Goal: Transaction & Acquisition: Book appointment/travel/reservation

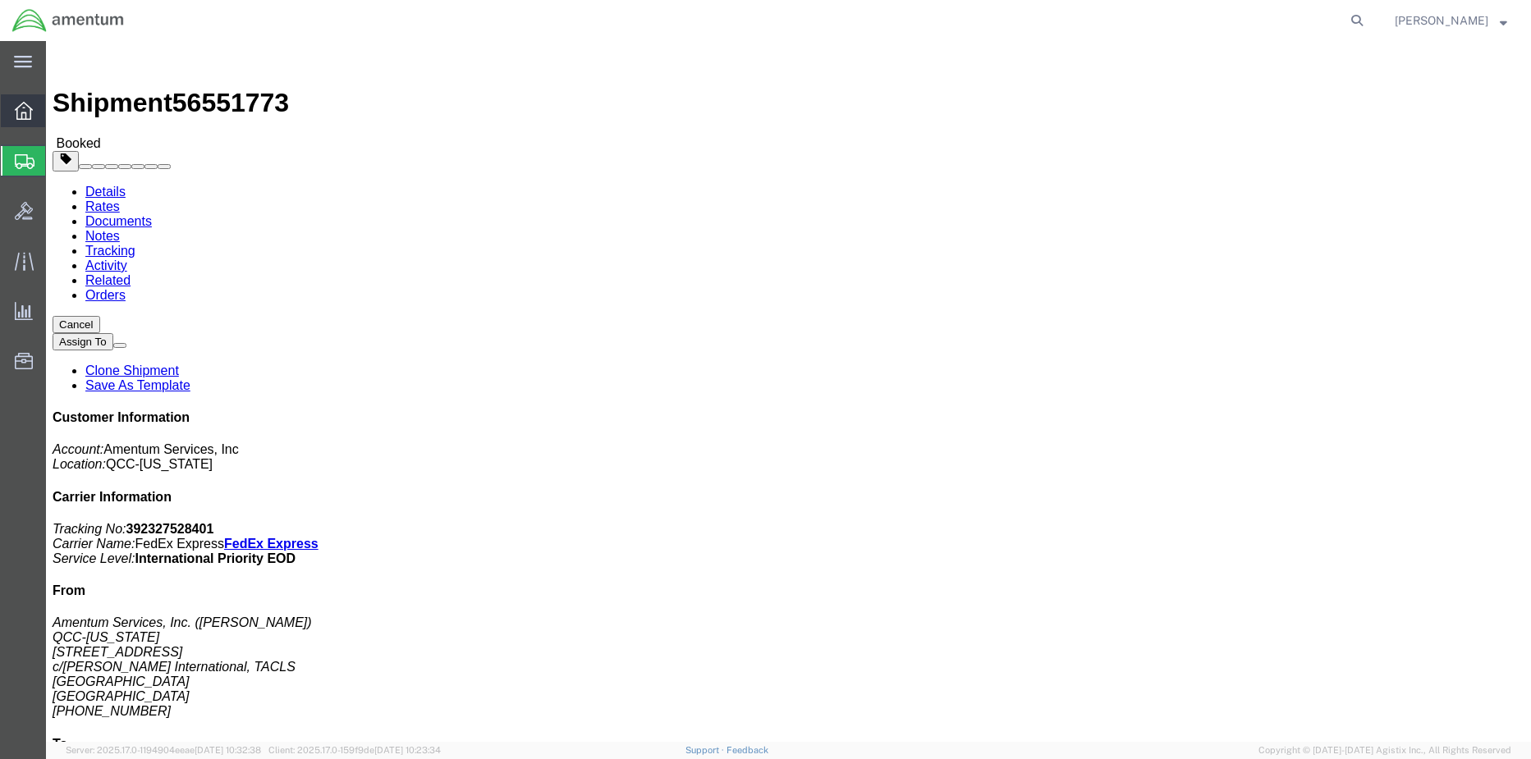
click at [25, 108] on icon at bounding box center [24, 111] width 18 height 18
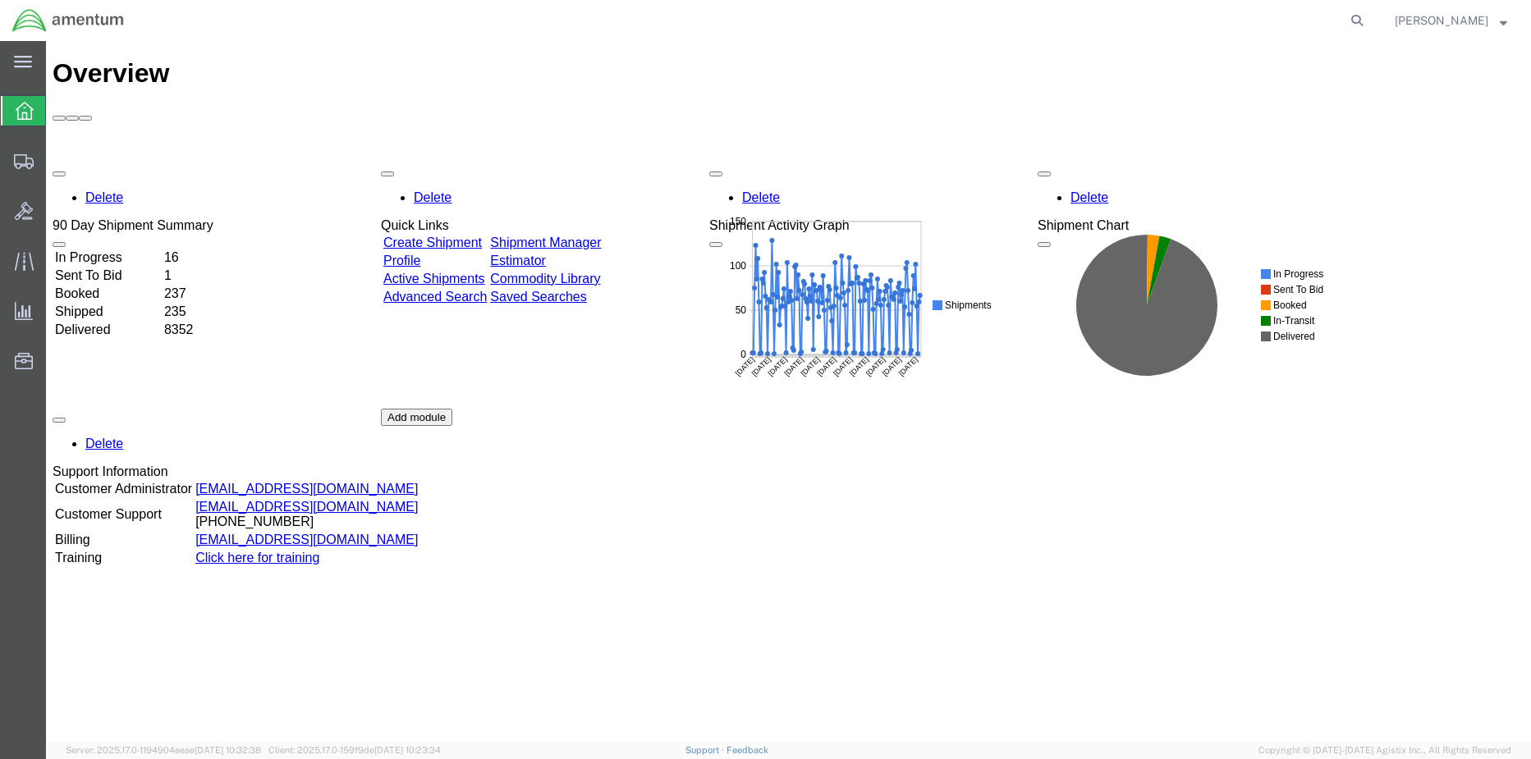
click at [600, 236] on link "Shipment Manager" at bounding box center [545, 243] width 111 height 14
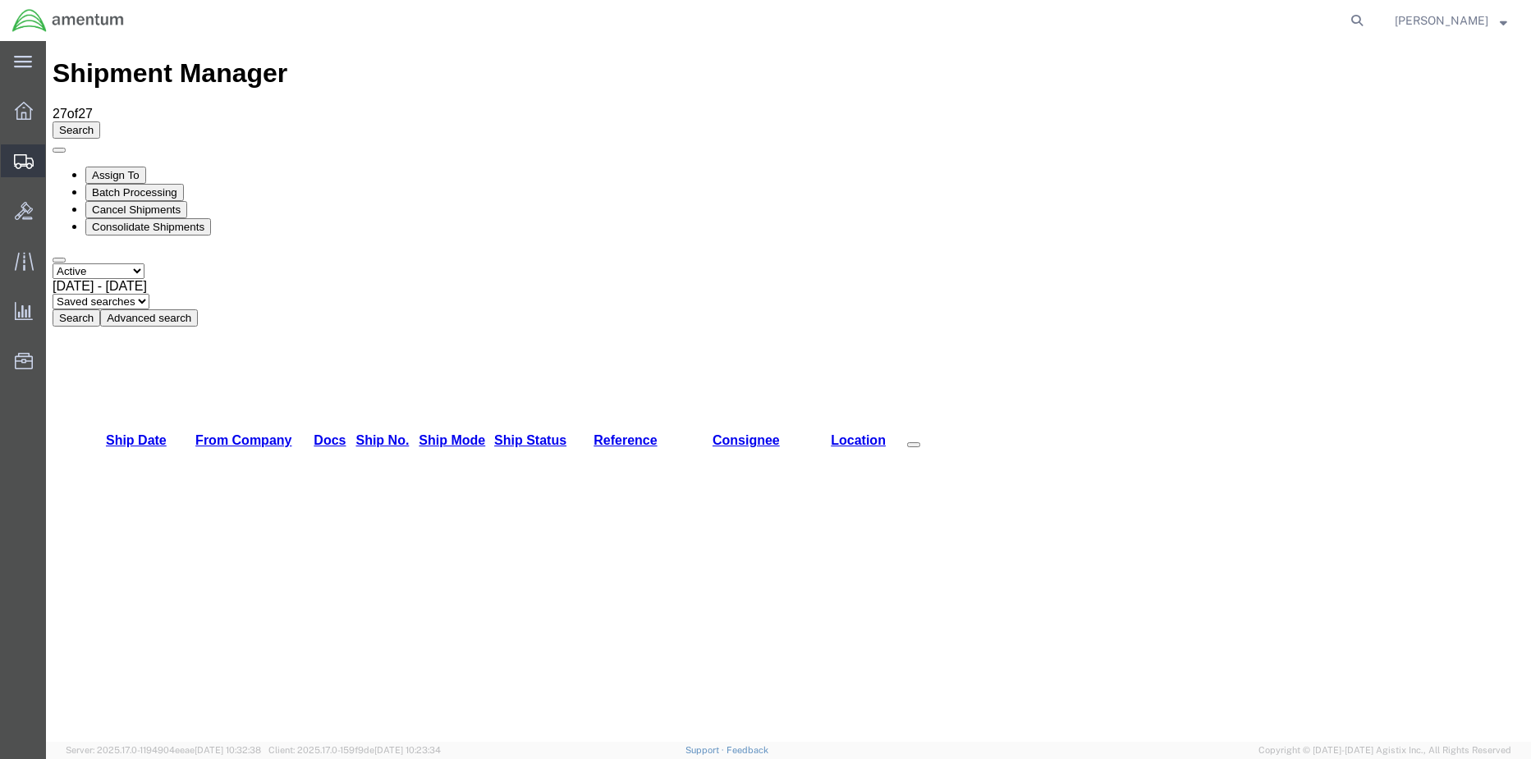
click at [0, 0] on span "Shipment Manager" at bounding box center [0, 0] width 0 height 0
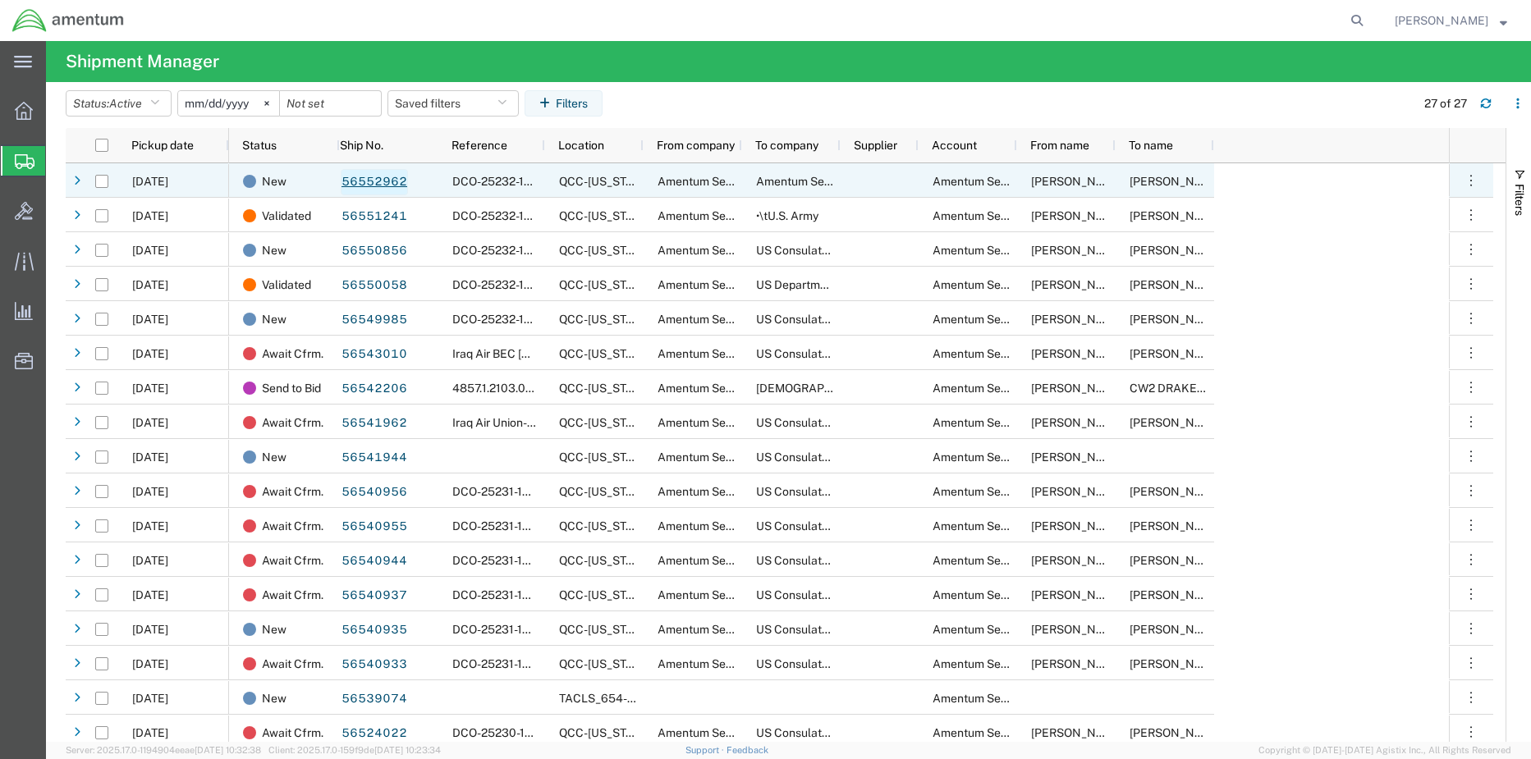
click at [384, 183] on link "56552962" at bounding box center [374, 182] width 67 height 26
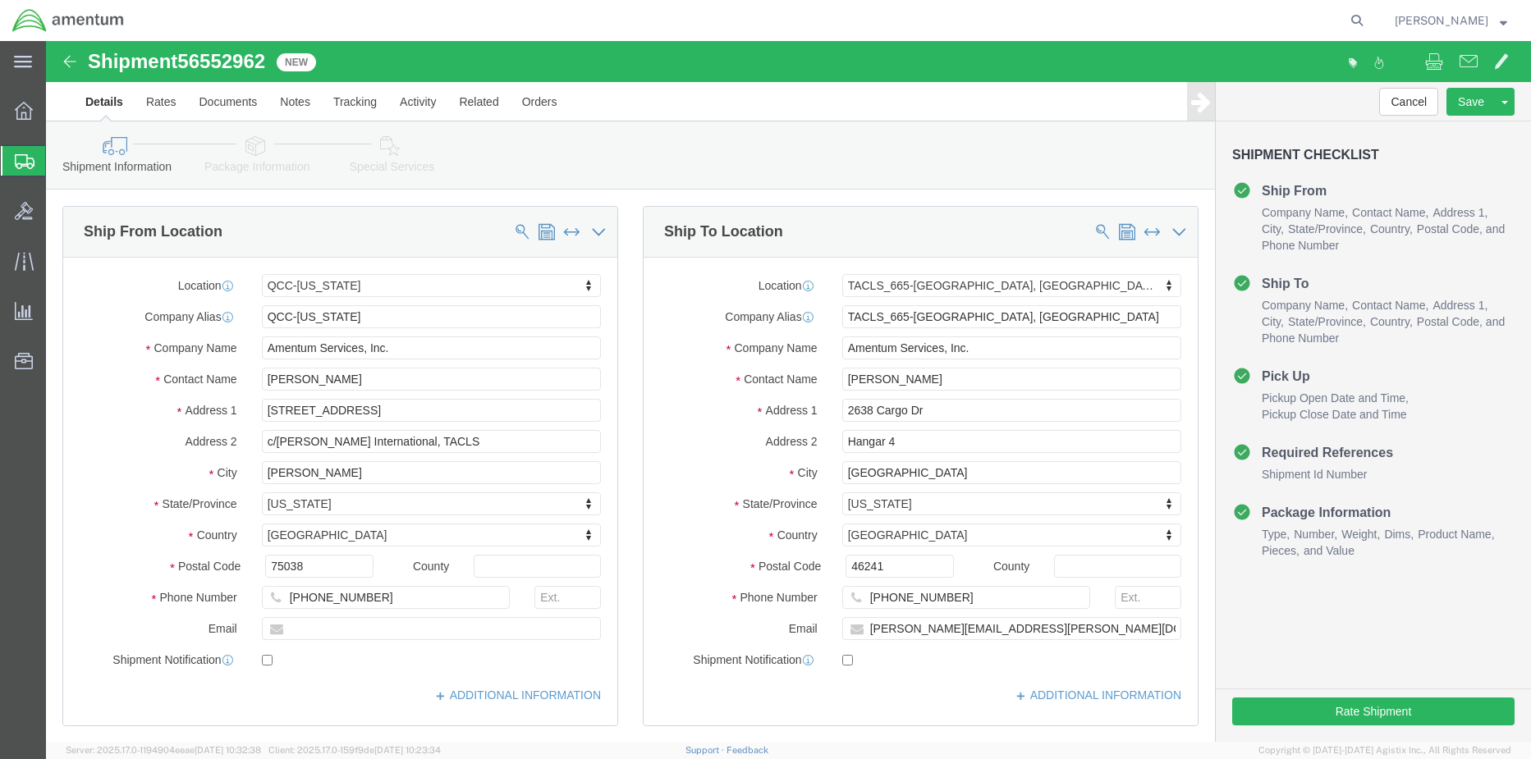
select select "42668"
select select "42732"
click button "Rate Shipment"
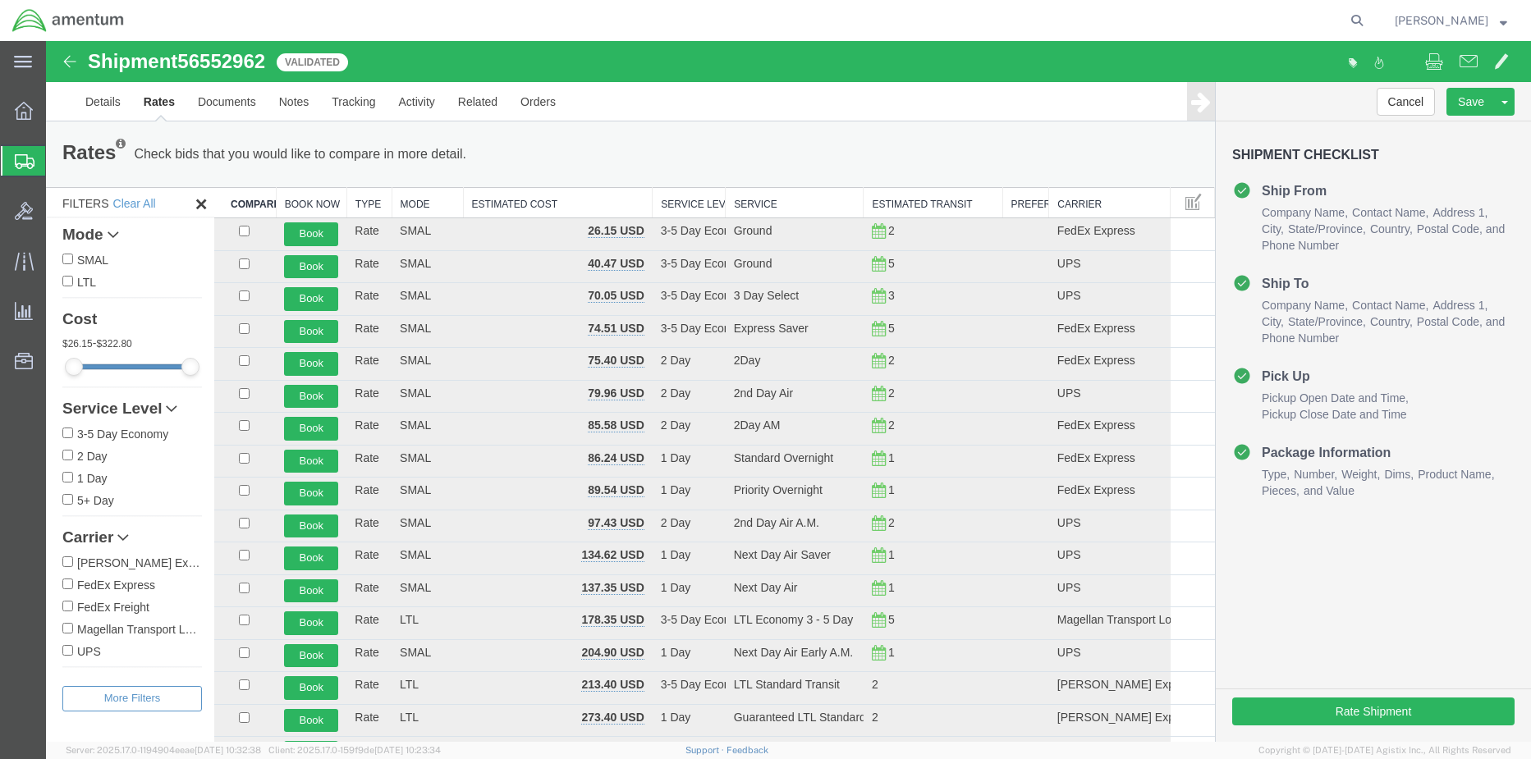
click at [67, 588] on input "FedEx Express" at bounding box center [67, 584] width 11 height 11
checkbox input "true"
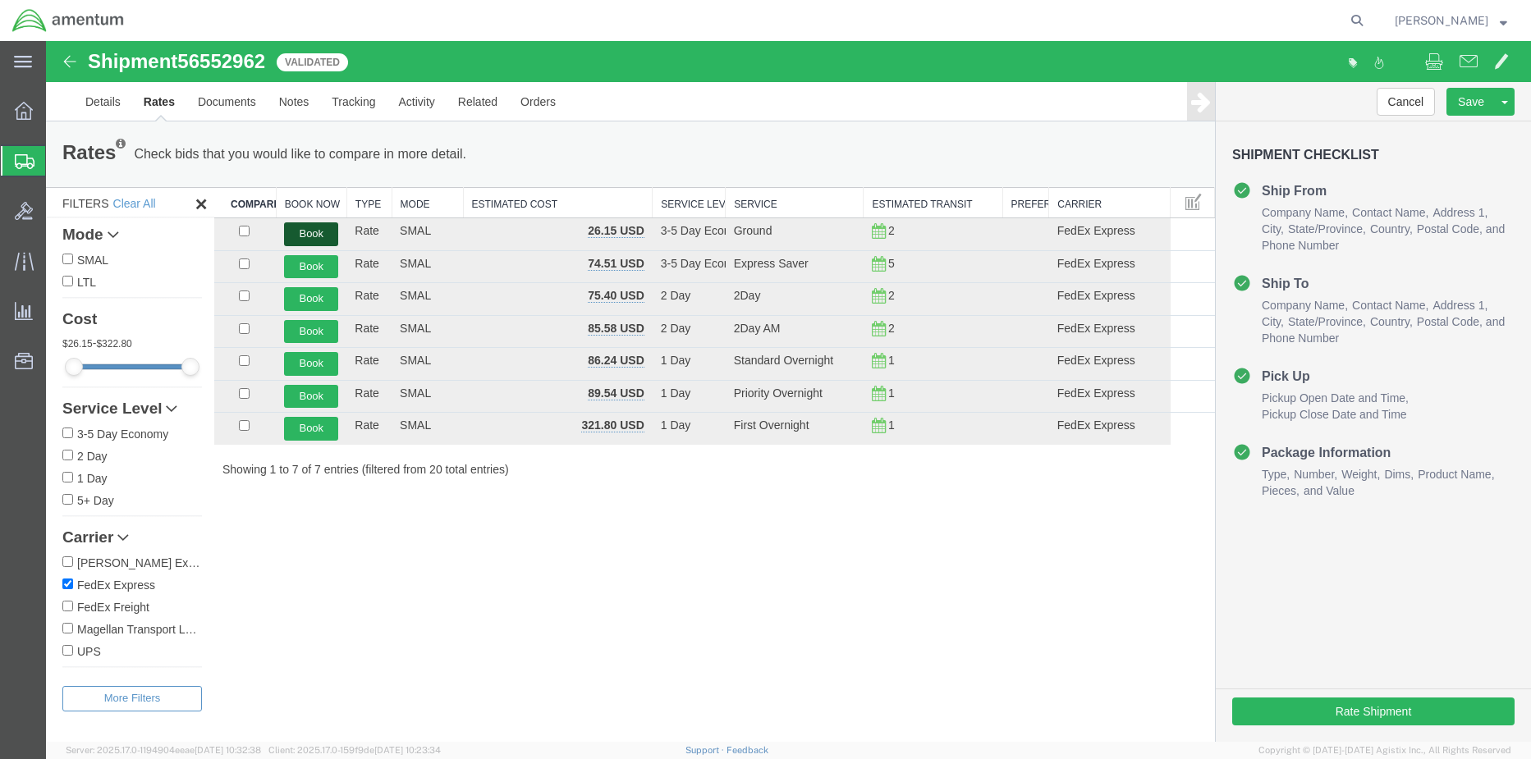
click at [326, 231] on button "Book" at bounding box center [311, 234] width 54 height 24
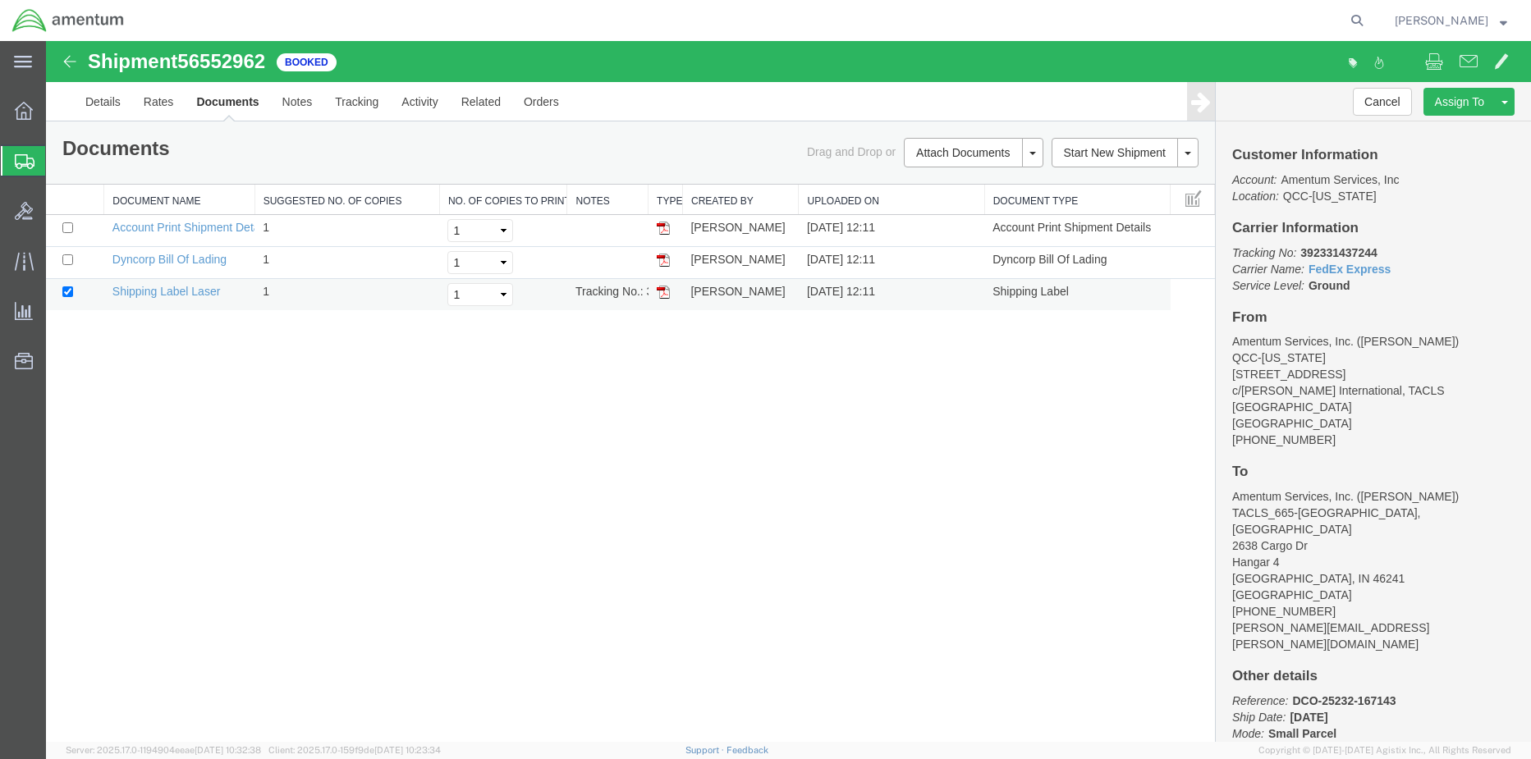
click at [669, 289] on img at bounding box center [663, 292] width 13 height 13
